Goal: Transaction & Acquisition: Book appointment/travel/reservation

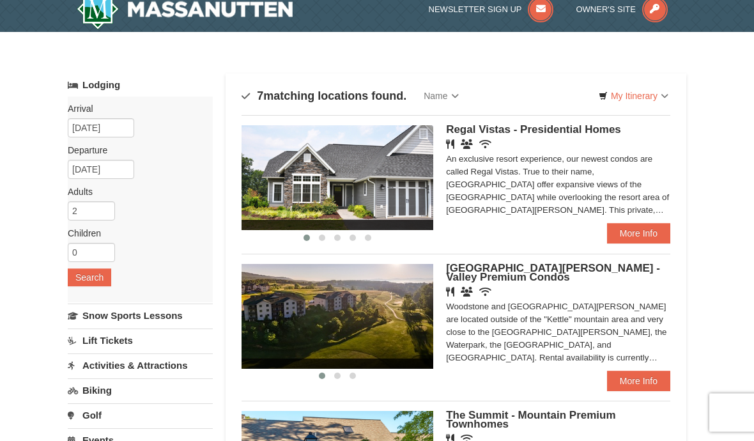
scroll to position [19, 0]
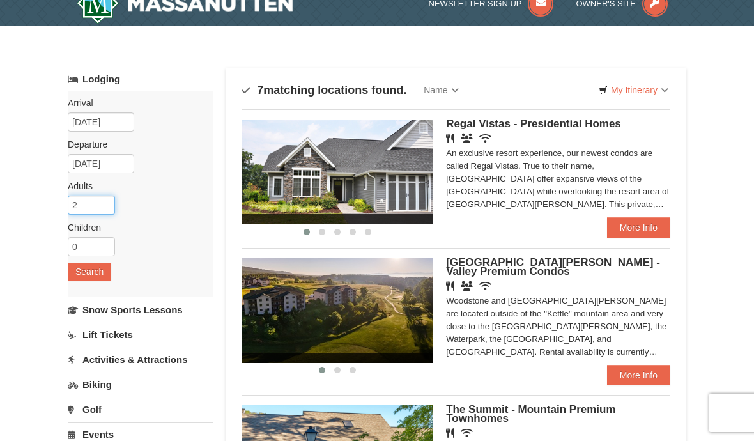
click at [86, 202] on input "2" at bounding box center [91, 204] width 47 height 19
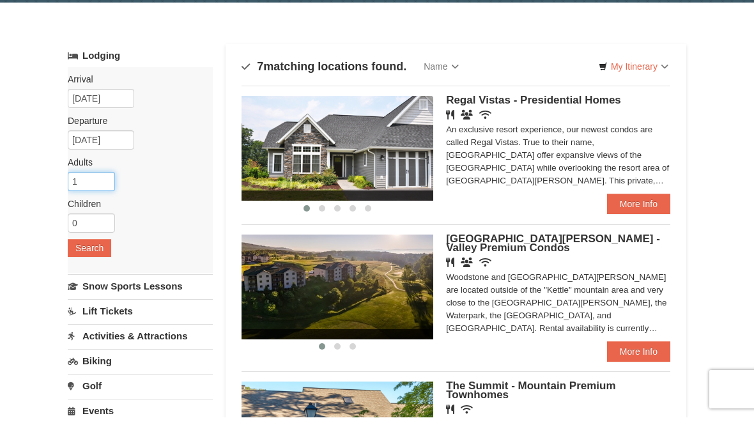
type input "1"
click at [96, 112] on input "10/03/2025" at bounding box center [101, 121] width 66 height 19
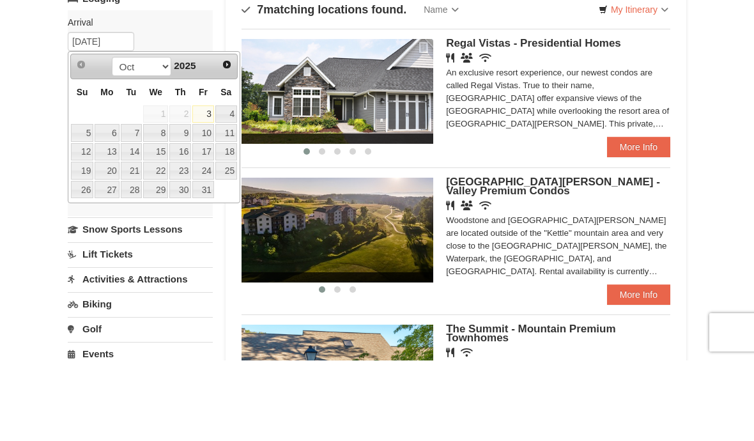
click at [224, 224] on link "18" at bounding box center [226, 233] width 22 height 18
type input "[DATE]"
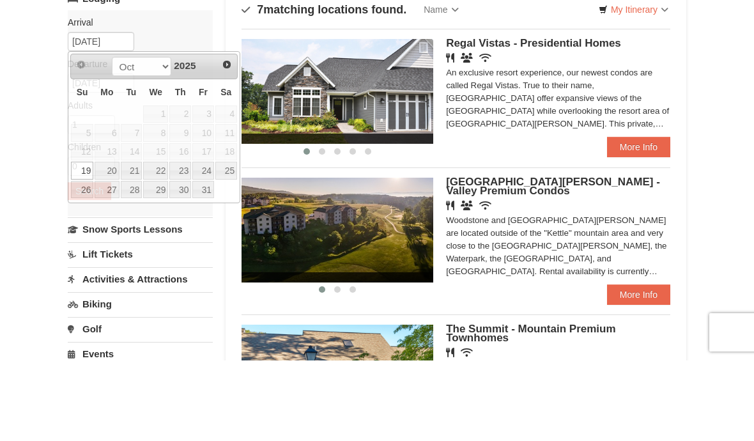
scroll to position [99, 0]
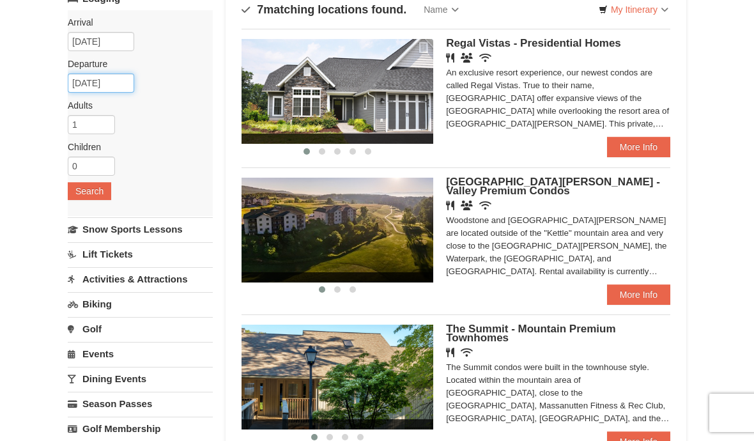
click at [79, 86] on input "10/19/2025" at bounding box center [101, 82] width 66 height 19
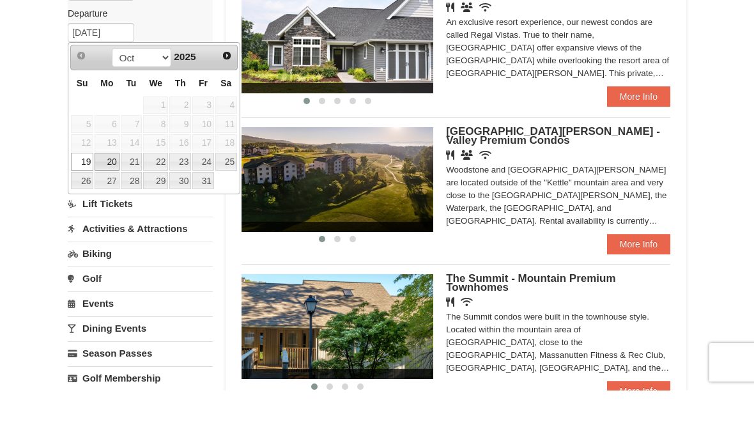
click at [101, 203] on link "20" at bounding box center [107, 212] width 24 height 18
type input "[DATE]"
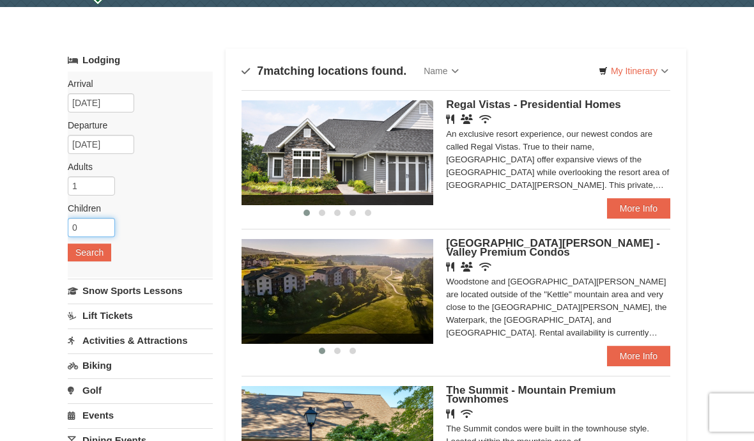
click at [92, 220] on input "0" at bounding box center [91, 227] width 47 height 19
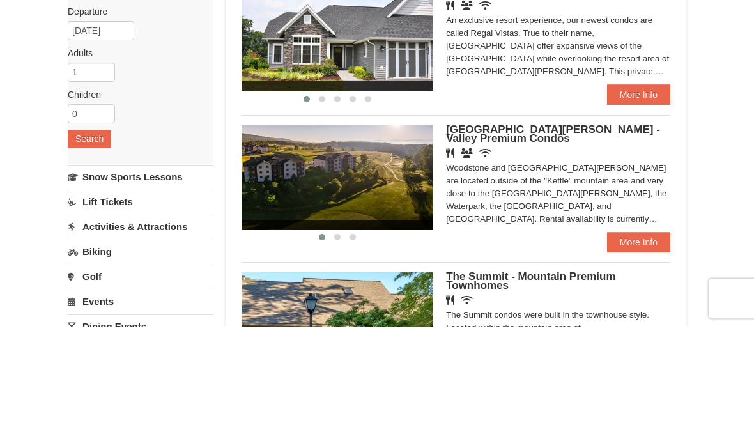
click at [81, 244] on button "Search" at bounding box center [89, 253] width 43 height 18
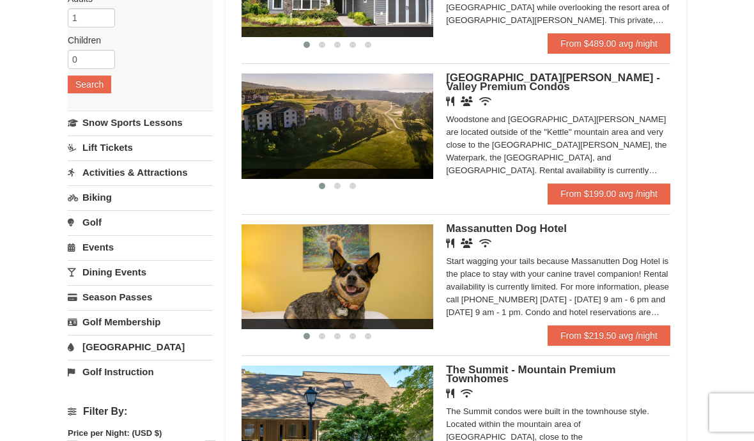
scroll to position [206, 0]
click at [636, 333] on link "From $219.50 avg /night" at bounding box center [608, 335] width 123 height 20
